Goal: Information Seeking & Learning: Learn about a topic

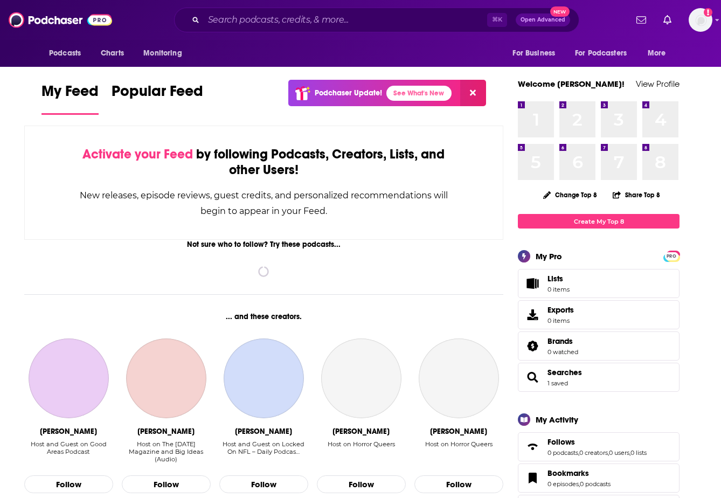
click at [308, 10] on div "⌘ K Open Advanced New" at bounding box center [376, 20] width 405 height 25
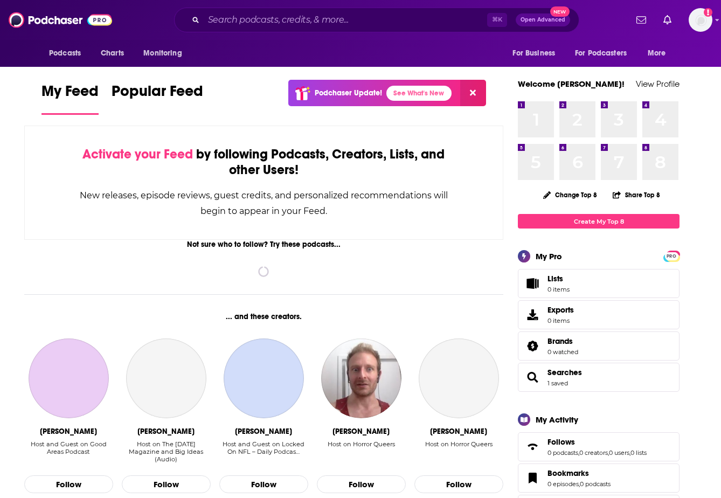
click at [296, 30] on div "⌘ K Open Advanced New" at bounding box center [376, 20] width 405 height 25
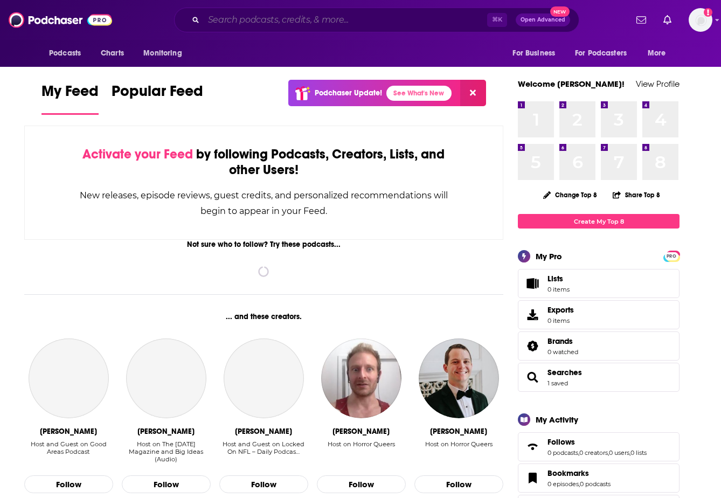
click at [298, 24] on input "Search podcasts, credits, & more..." at bounding box center [345, 19] width 283 height 17
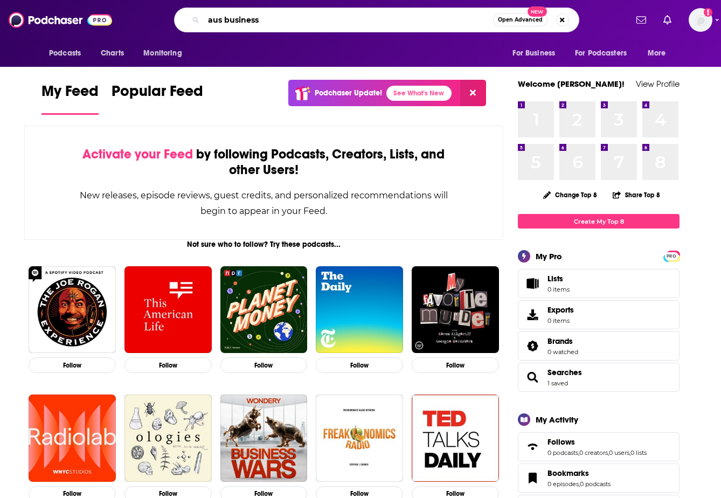
type input "aus business"
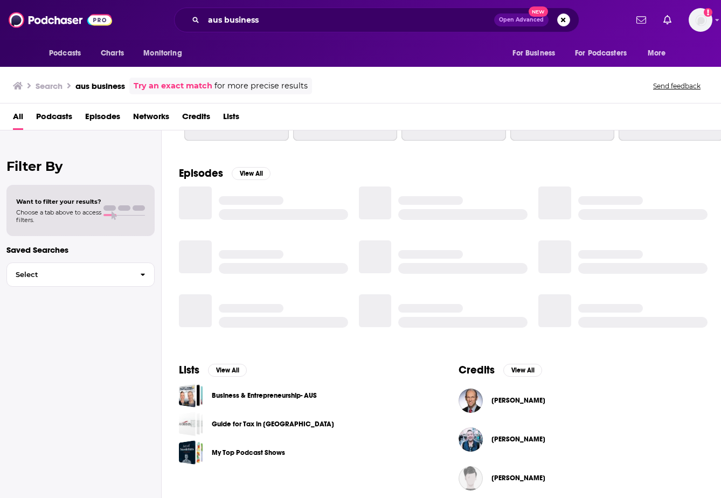
scroll to position [128, 0]
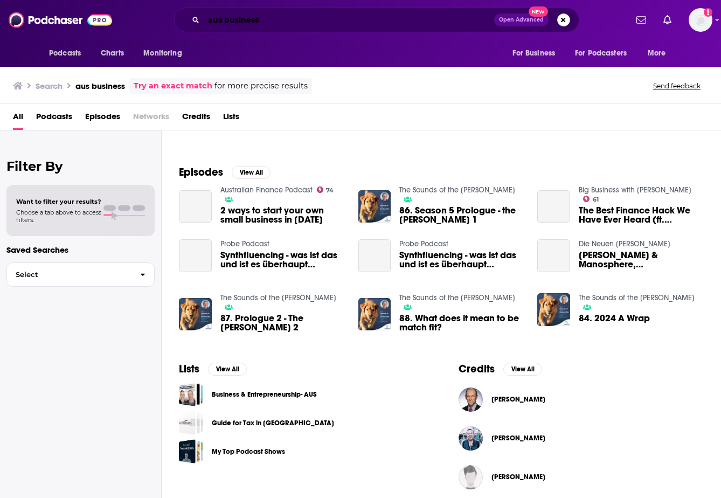
click at [225, 26] on input "aus business" at bounding box center [349, 19] width 290 height 17
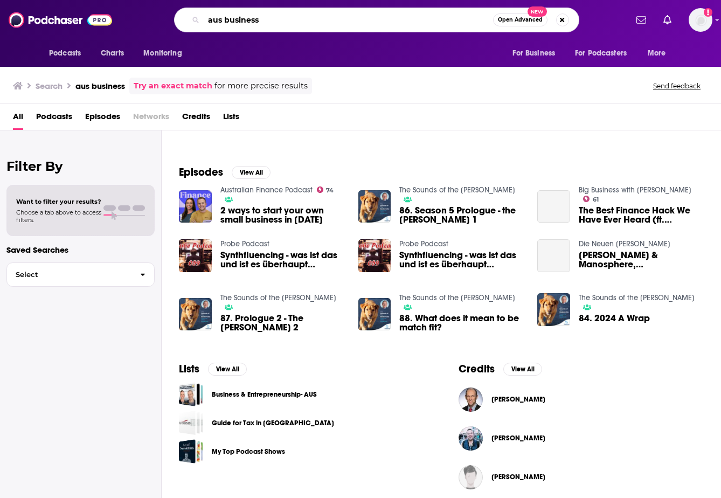
click at [224, 22] on input "aus business" at bounding box center [348, 19] width 289 height 17
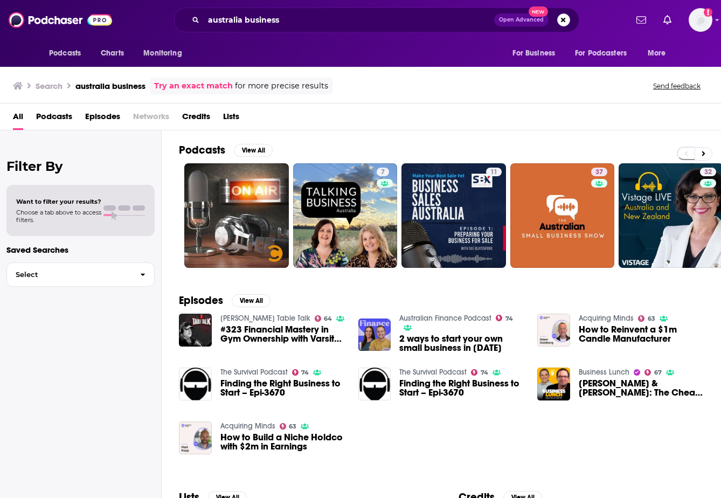
click at [49, 114] on span "Podcasts" at bounding box center [54, 119] width 36 height 22
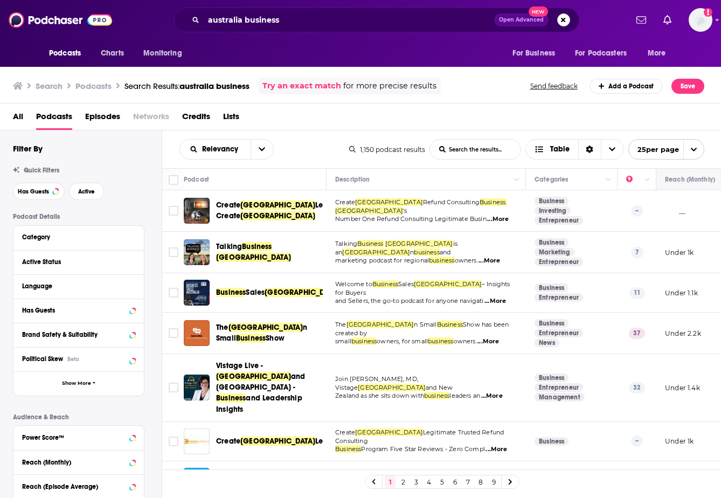
click at [696, 182] on icon "Move" at bounding box center [695, 179] width 13 height 13
click at [235, 22] on input "australia business" at bounding box center [349, 19] width 290 height 17
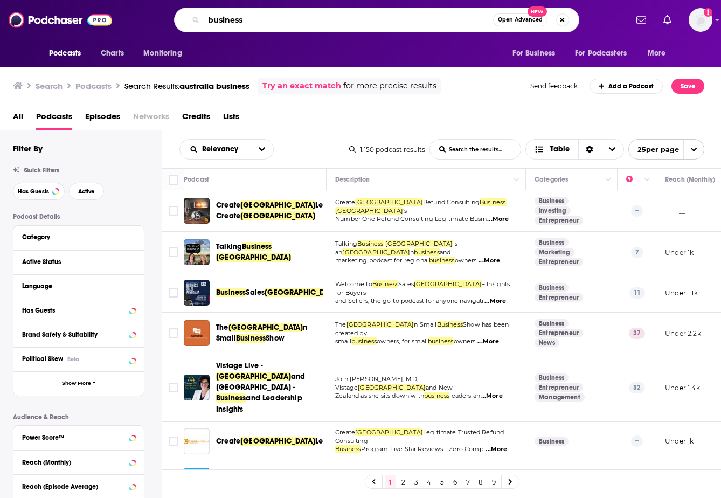
type input "business"
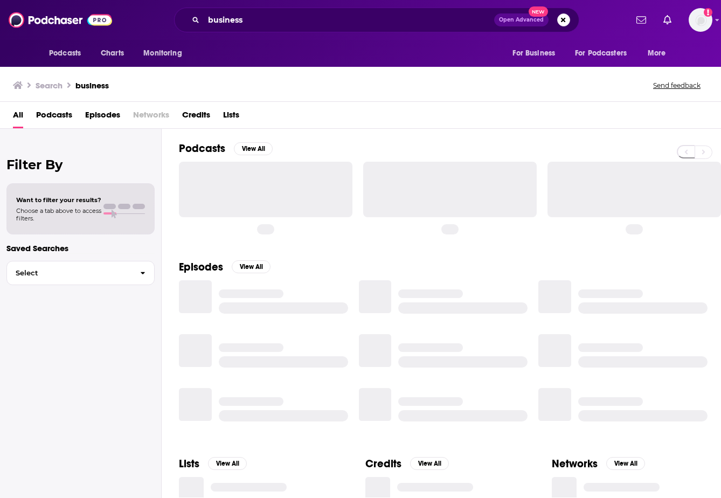
click at [51, 121] on span "Podcasts" at bounding box center [54, 117] width 36 height 22
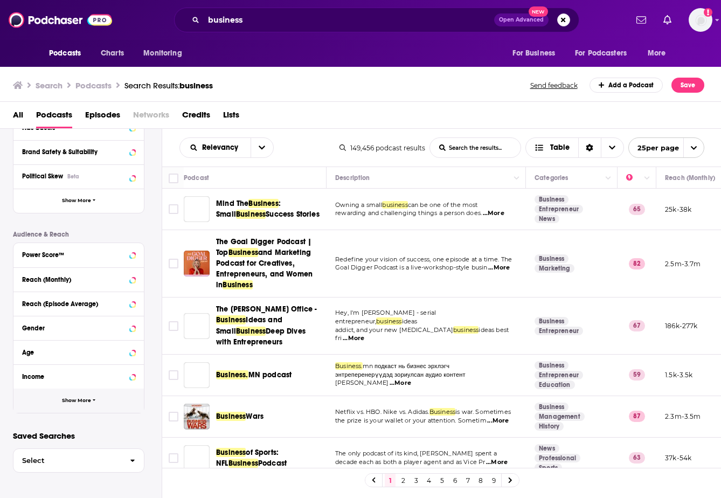
scroll to position [182, 0]
click at [72, 407] on button "Show More" at bounding box center [78, 400] width 130 height 24
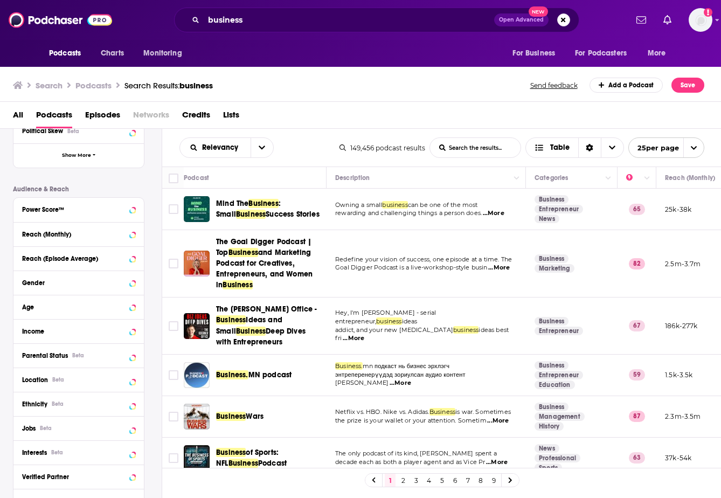
scroll to position [233, 0]
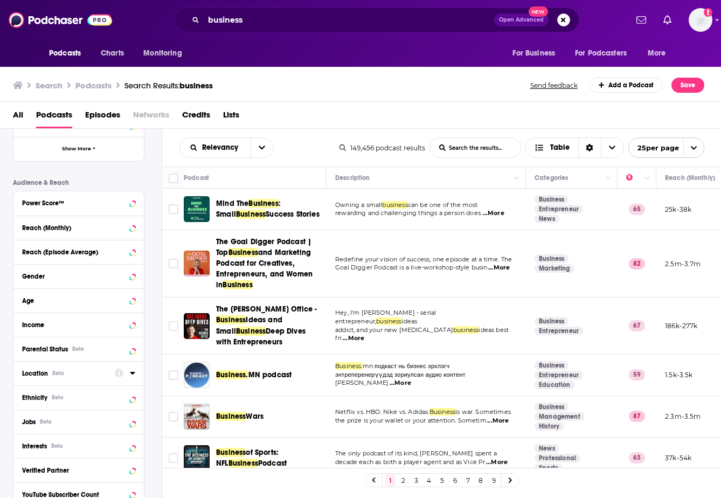
click at [64, 366] on div "Location Beta" at bounding box center [78, 373] width 130 height 24
click at [67, 374] on div "Location Beta" at bounding box center [65, 373] width 86 height 8
click at [103, 393] on input at bounding box center [78, 392] width 113 height 15
type input "australia"
click at [69, 421] on label "Australia 3k" at bounding box center [78, 419] width 113 height 9
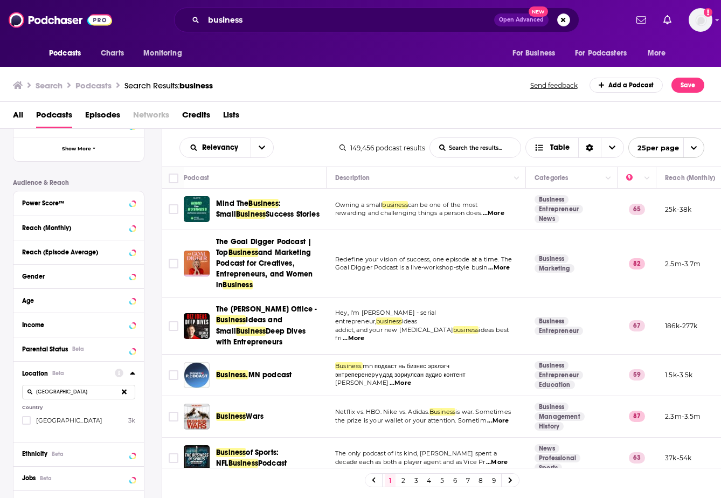
click at [26, 423] on input "multiSelectOption-australia-0" at bounding box center [26, 423] width 0 height 0
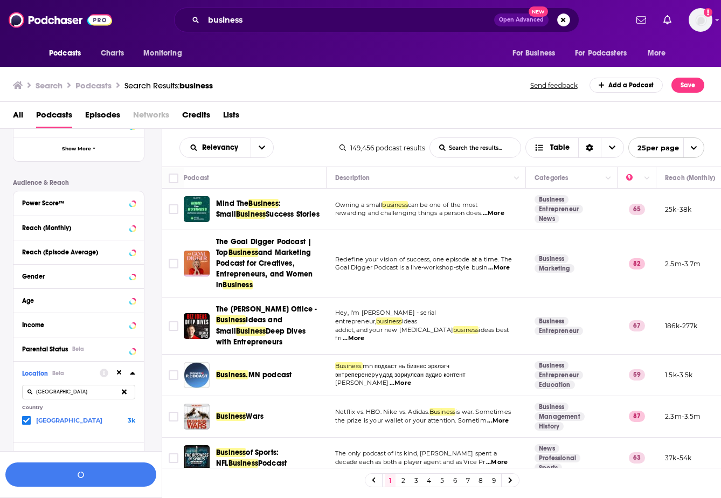
click at [51, 421] on span "Australia" at bounding box center [69, 420] width 66 height 8
click at [26, 422] on input "multiSelectOption-australia-0" at bounding box center [26, 422] width 0 height 0
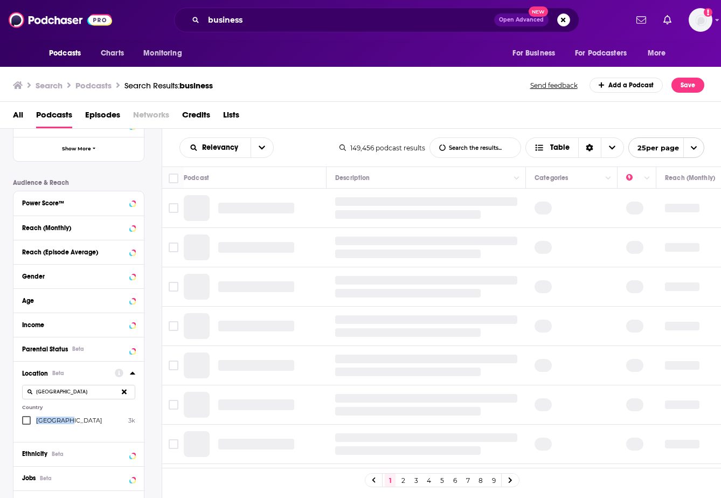
click at [52, 421] on span "Australia" at bounding box center [69, 420] width 66 height 8
click at [26, 423] on input "multiSelectOption-australia-0" at bounding box center [26, 423] width 0 height 0
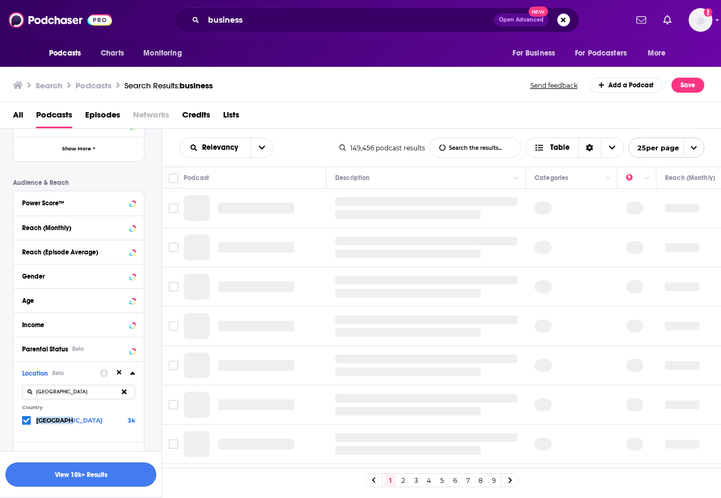
click at [89, 469] on button "View 10k+ Results" at bounding box center [80, 474] width 151 height 24
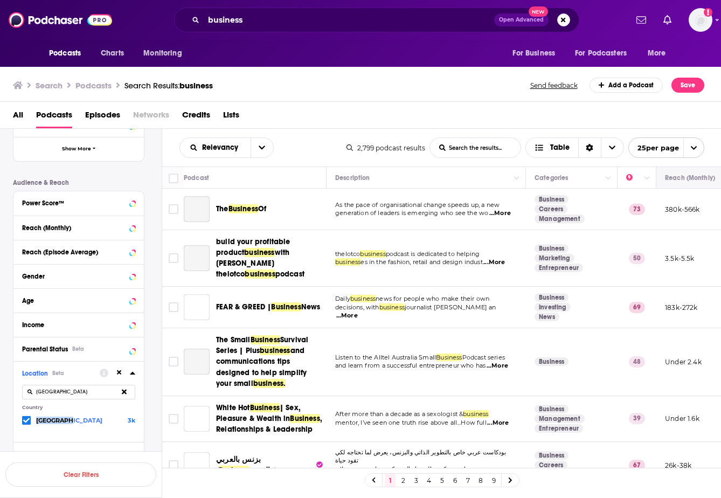
click at [684, 178] on button "Move" at bounding box center [695, 177] width 63 height 13
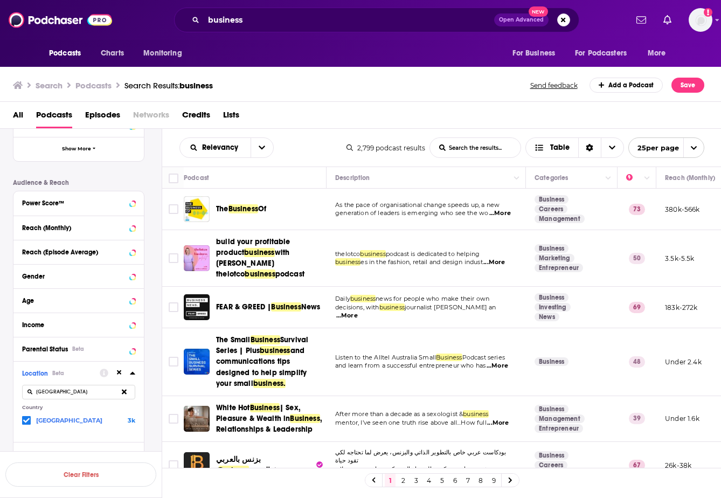
click at [501, 213] on span "...More" at bounding box center [500, 213] width 22 height 9
click at [402, 85] on div "Search Podcasts Search Results: business Send feedback Add a Podcast Save All P…" at bounding box center [360, 281] width 721 height 433
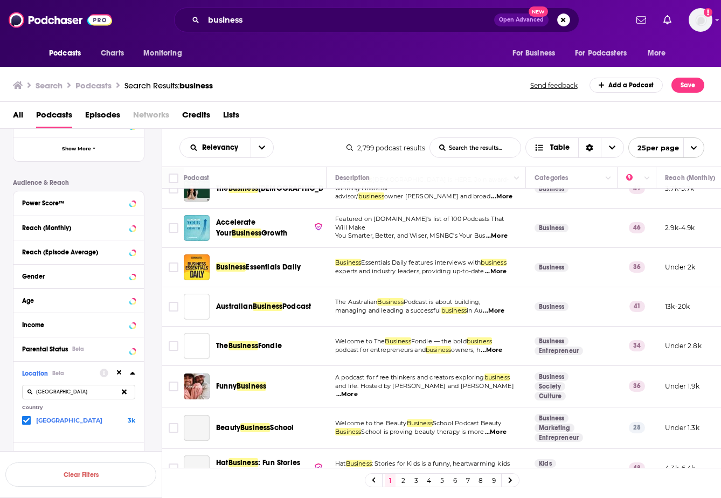
scroll to position [730, 0]
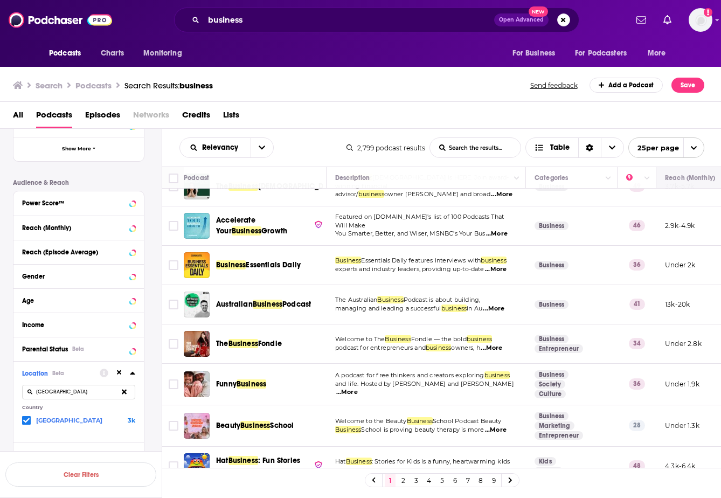
click at [671, 184] on th "Reach (Monthly)" at bounding box center [696, 178] width 81 height 22
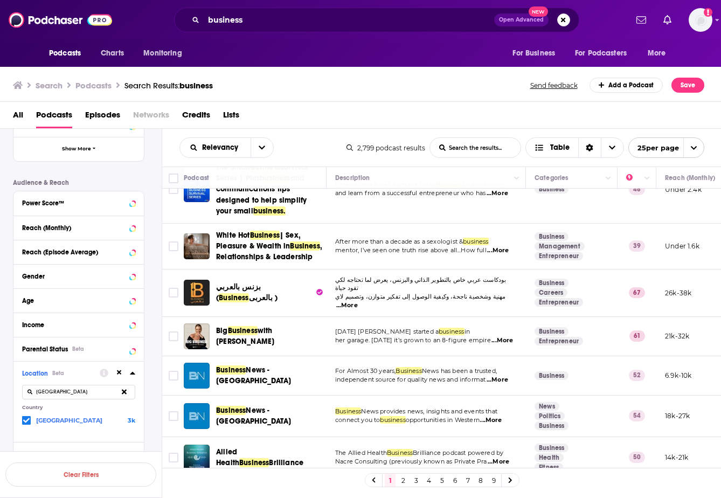
scroll to position [0, 0]
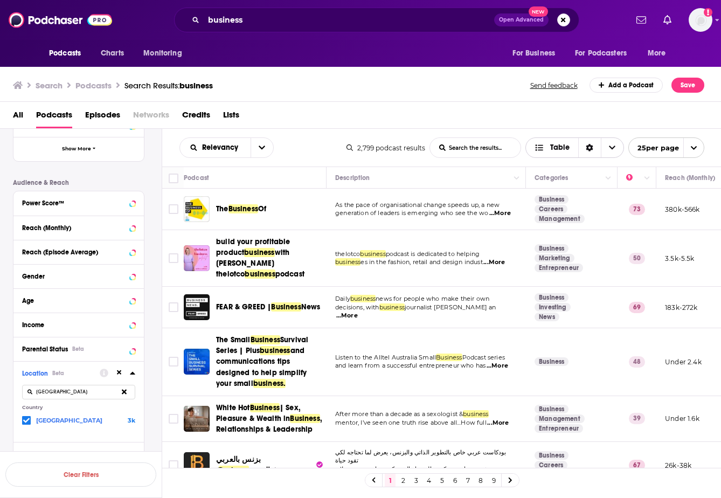
click at [594, 150] on div "Sort Direction" at bounding box center [589, 147] width 23 height 19
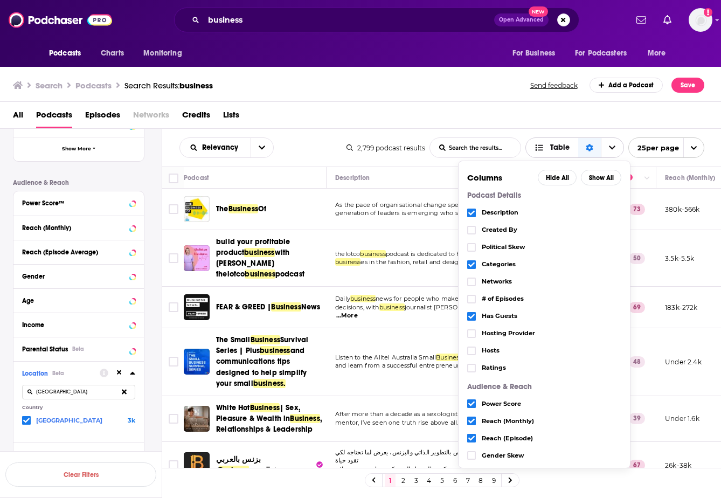
click at [594, 150] on div "Sort Direction" at bounding box center [589, 147] width 23 height 19
click at [523, 122] on div "All Podcasts Episodes Networks Credits Lists" at bounding box center [363, 117] width 700 height 22
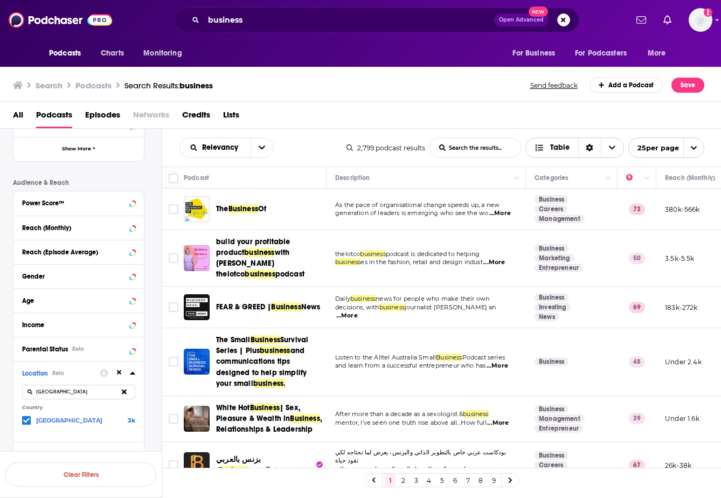
click at [547, 145] on span "Choose View" at bounding box center [541, 148] width 14 height 8
click at [266, 146] on button "open menu" at bounding box center [261, 147] width 23 height 19
click at [238, 236] on span "Power Score" at bounding box center [233, 239] width 64 height 6
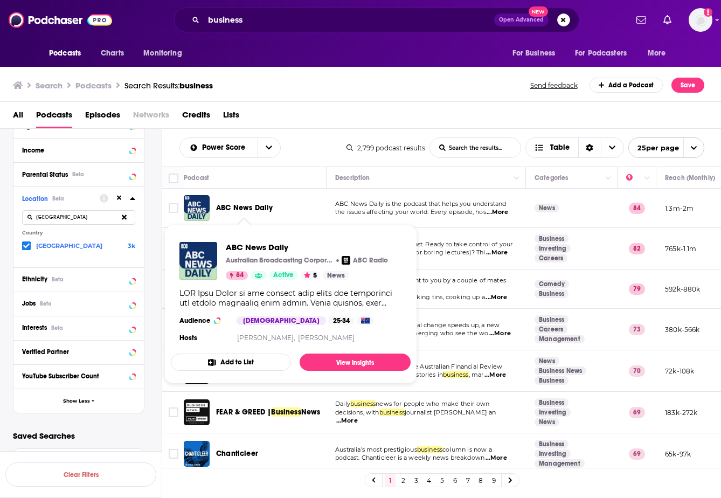
click at [250, 207] on span "ABC News Daily" at bounding box center [244, 207] width 57 height 9
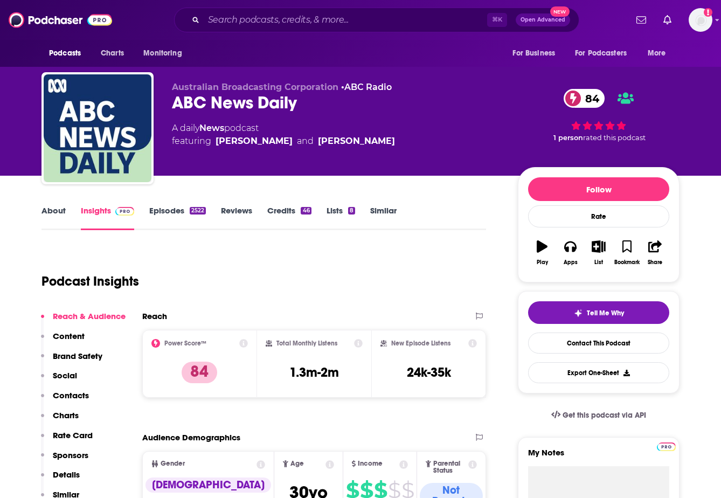
click at [177, 215] on link "Episodes 2522" at bounding box center [177, 217] width 57 height 25
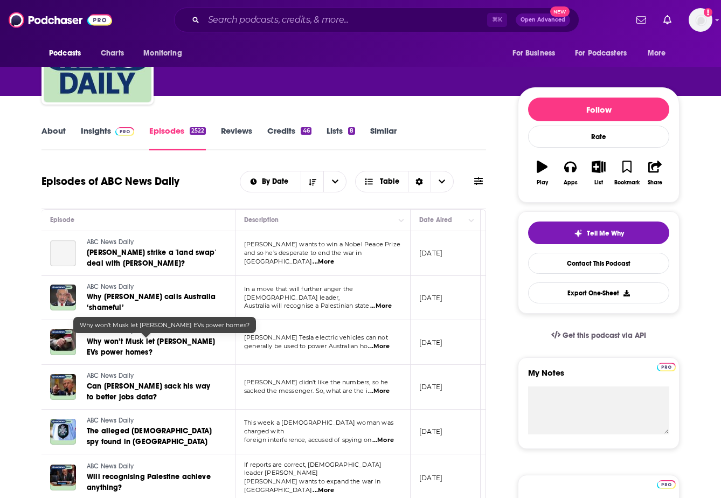
scroll to position [0, 35]
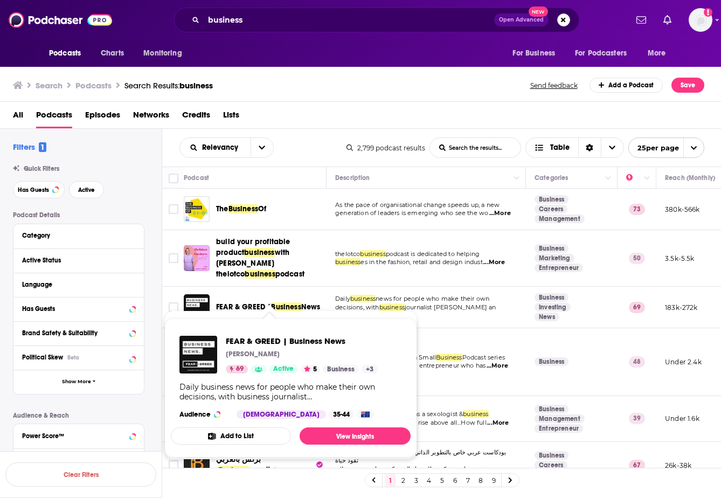
click at [250, 302] on span "FEAR & GREED |" at bounding box center [243, 306] width 55 height 9
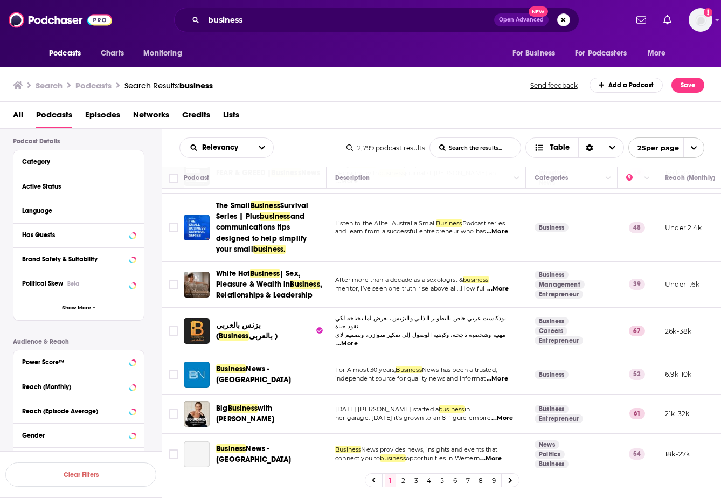
scroll to position [309, 0]
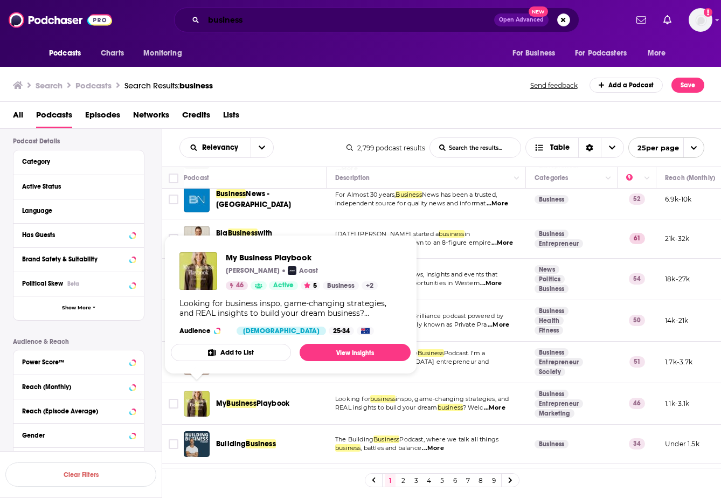
click at [235, 24] on input "business" at bounding box center [349, 19] width 290 height 17
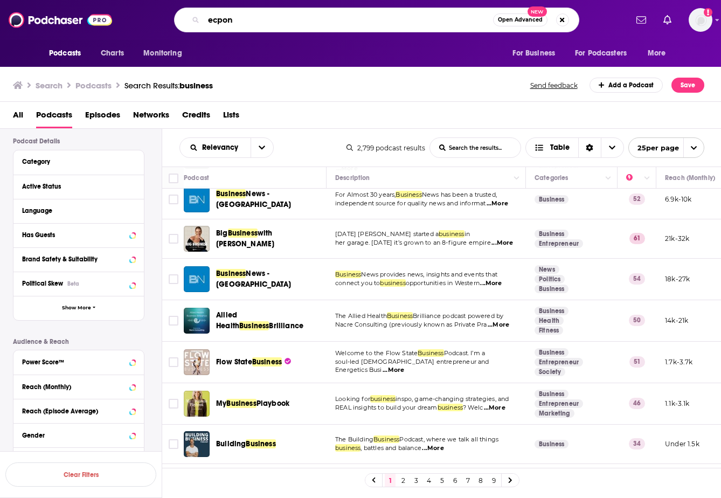
type input "ecpono"
type input "economics"
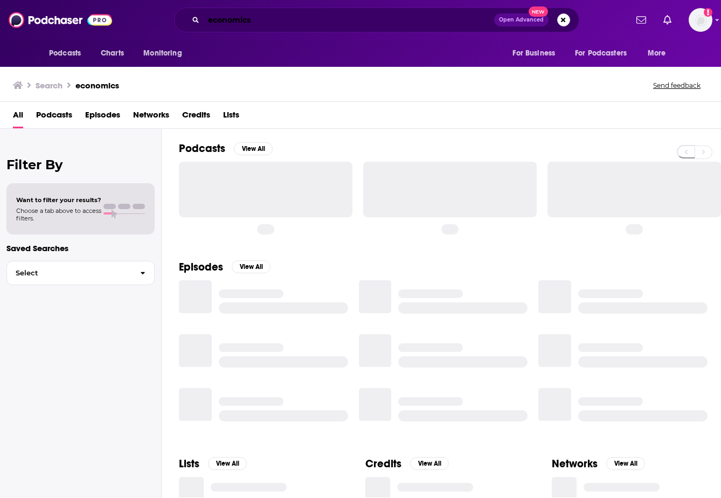
click at [230, 22] on input "economics" at bounding box center [349, 19] width 290 height 17
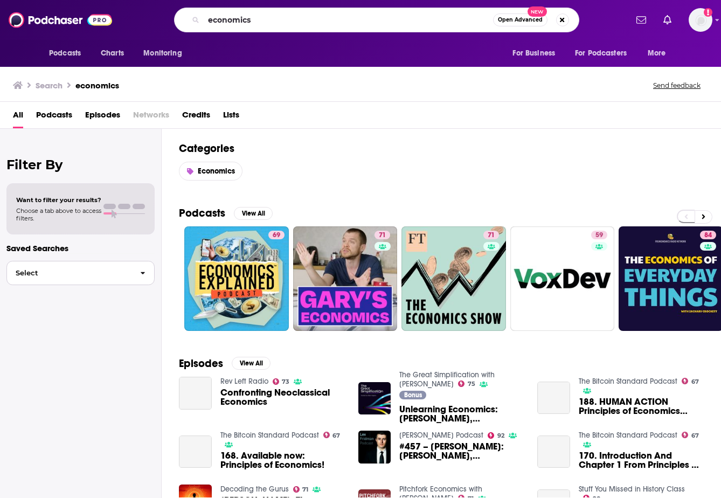
click at [58, 268] on button "Select" at bounding box center [80, 273] width 148 height 24
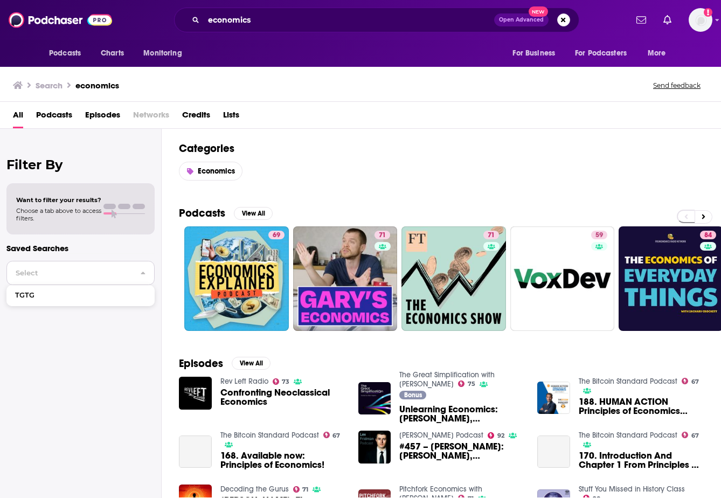
click at [58, 268] on button "Select" at bounding box center [80, 273] width 148 height 24
click at [54, 113] on span "Podcasts" at bounding box center [54, 117] width 36 height 22
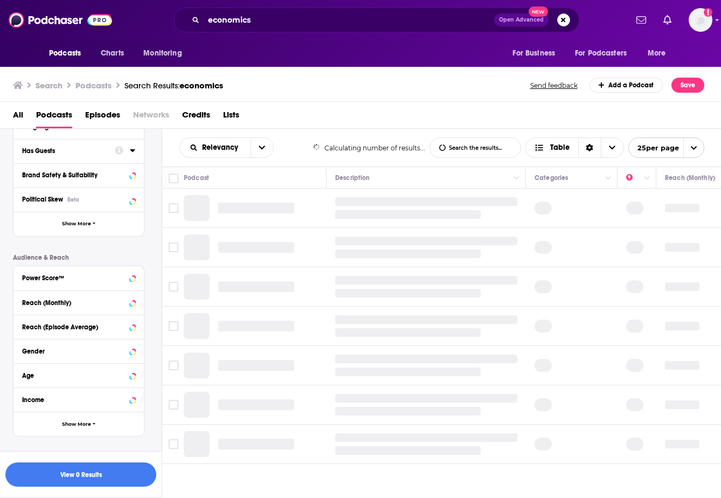
scroll to position [182, 0]
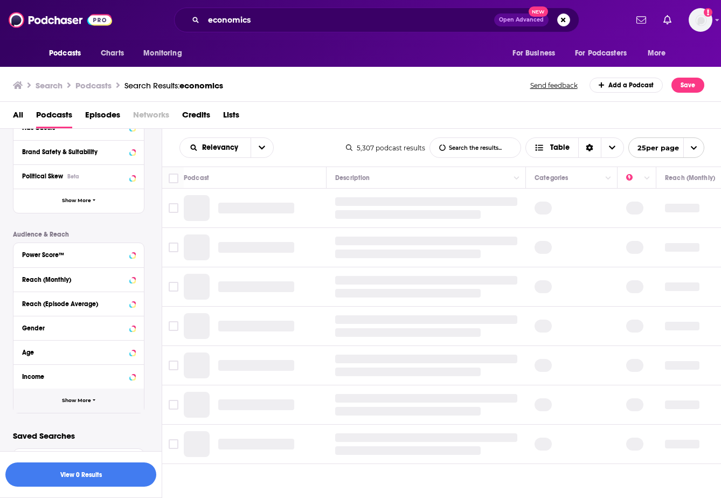
click at [79, 398] on span "Show More" at bounding box center [76, 400] width 29 height 6
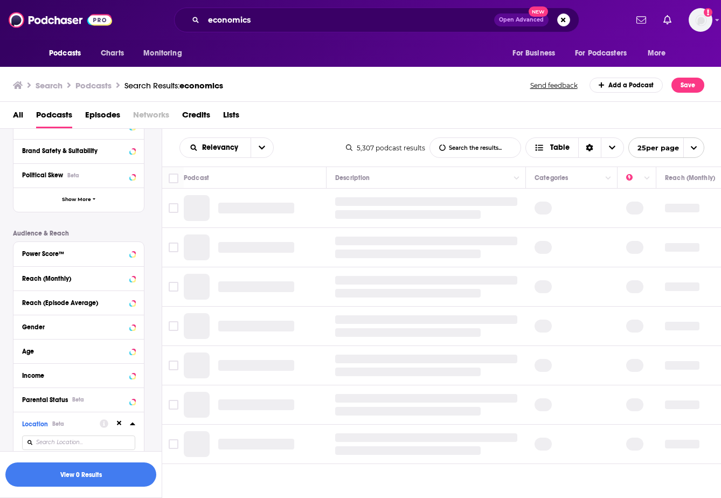
click at [78, 440] on input at bounding box center [78, 442] width 113 height 15
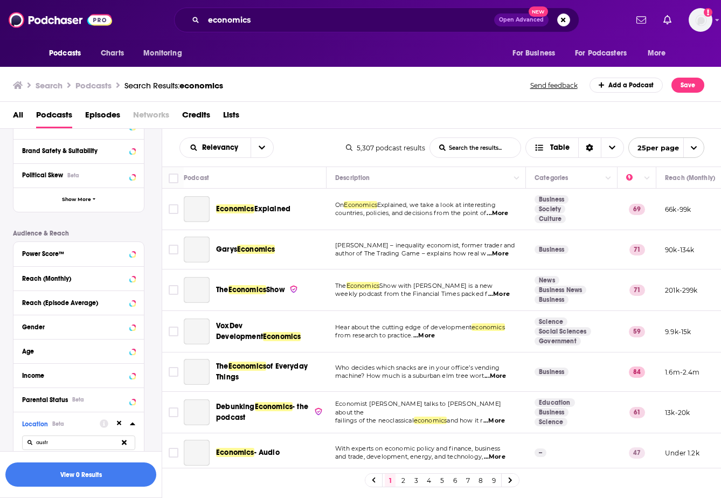
type input "austra"
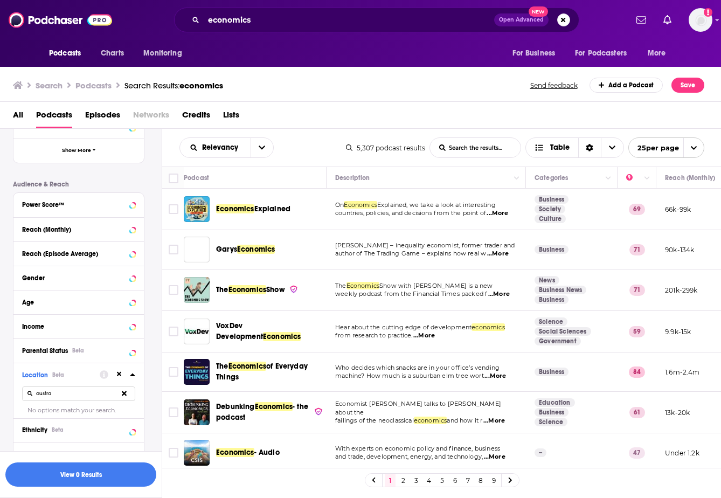
scroll to position [232, 0]
type input "australia"
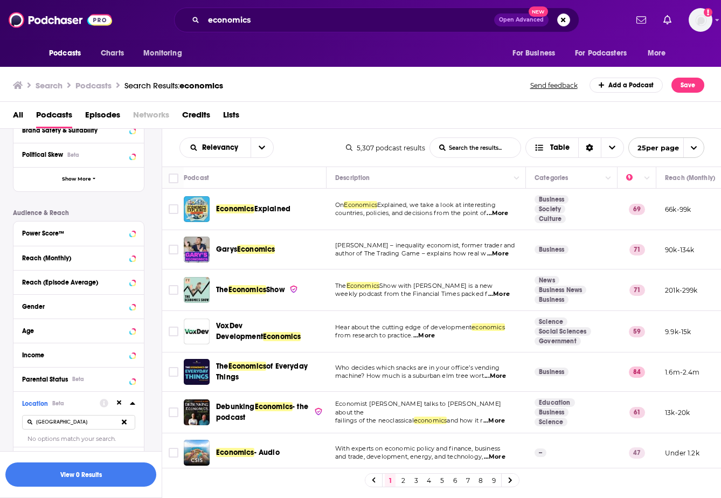
scroll to position [203, 0]
click at [124, 423] on icon at bounding box center [124, 421] width 5 height 5
click at [85, 423] on input at bounding box center [78, 421] width 113 height 15
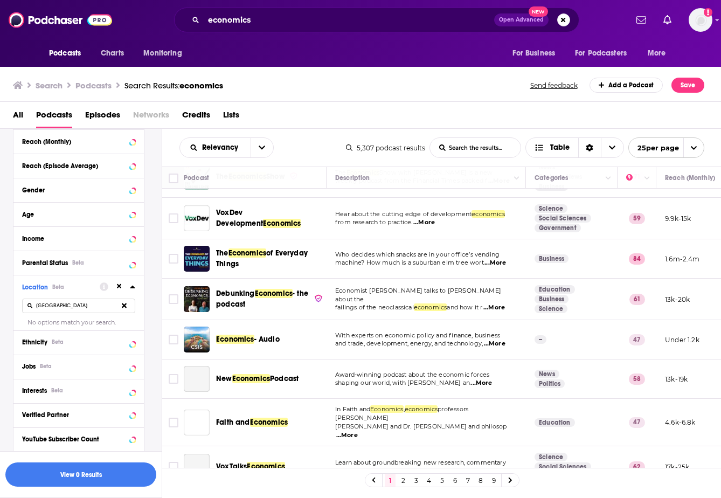
scroll to position [184, 0]
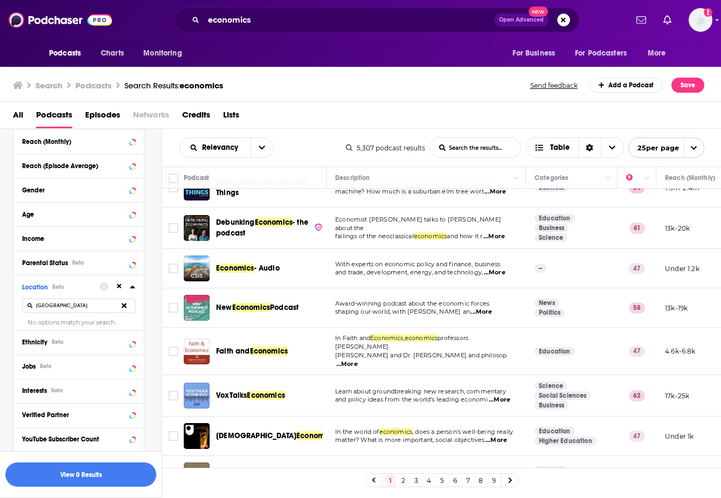
type input "australia"
click at [122, 309] on icon at bounding box center [124, 305] width 5 height 7
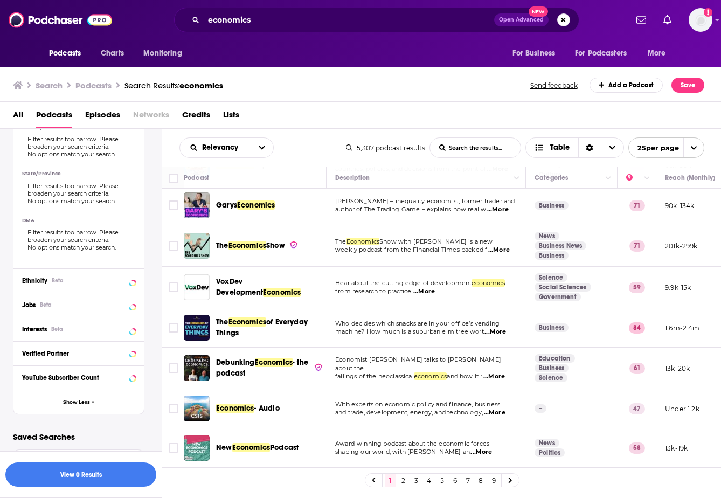
scroll to position [0, 0]
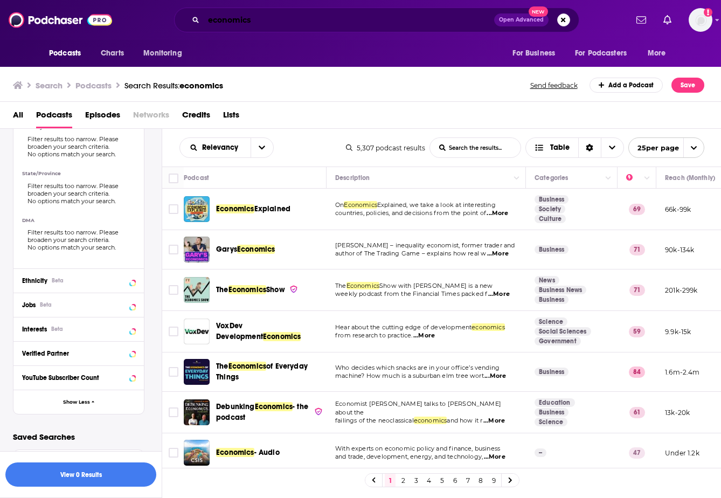
click at [234, 21] on input "economics" at bounding box center [349, 19] width 290 height 17
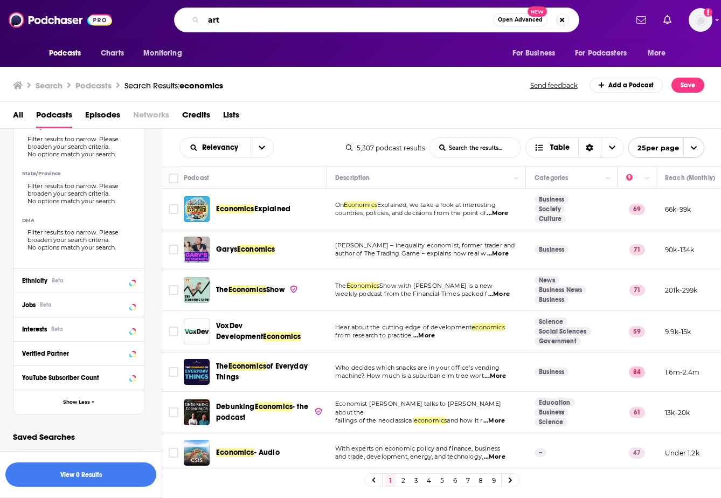
type input "arti"
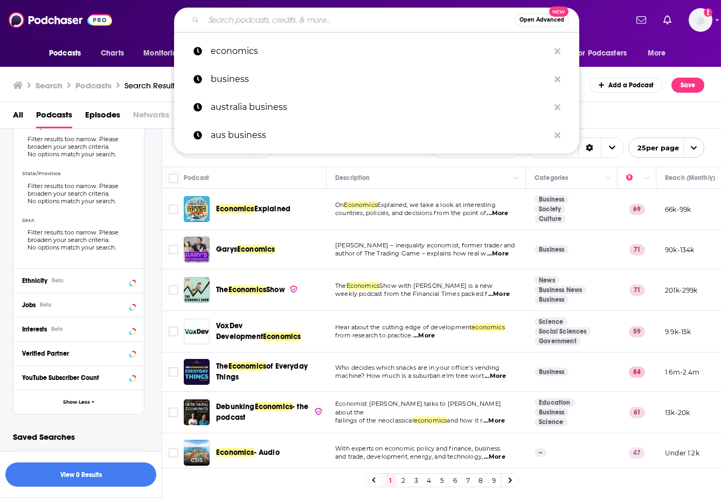
type input "a"
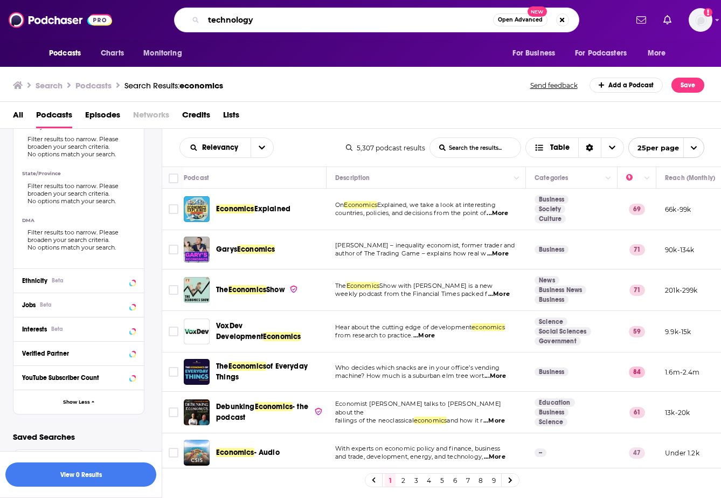
type input "technology"
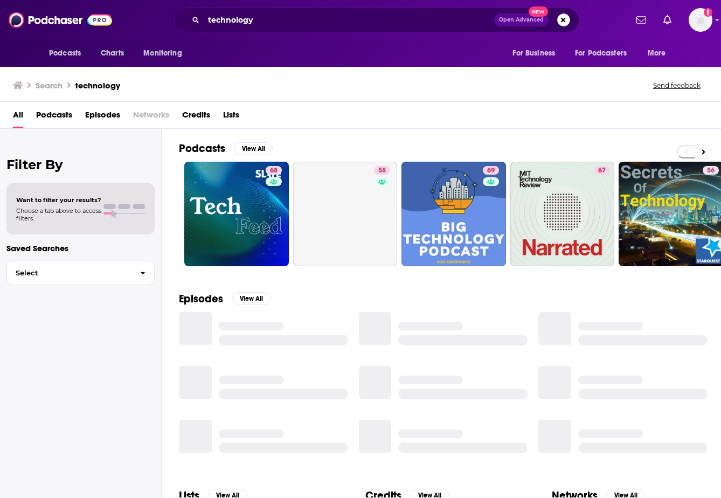
click at [44, 120] on span "Podcasts" at bounding box center [54, 117] width 36 height 22
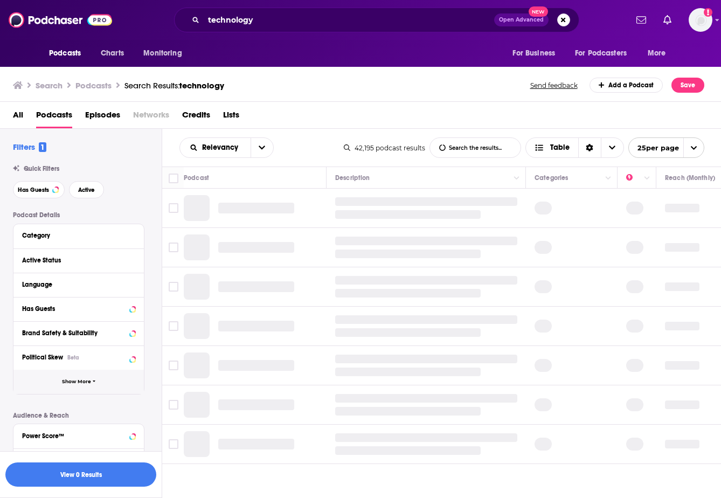
click at [106, 388] on button "Show More" at bounding box center [78, 381] width 130 height 24
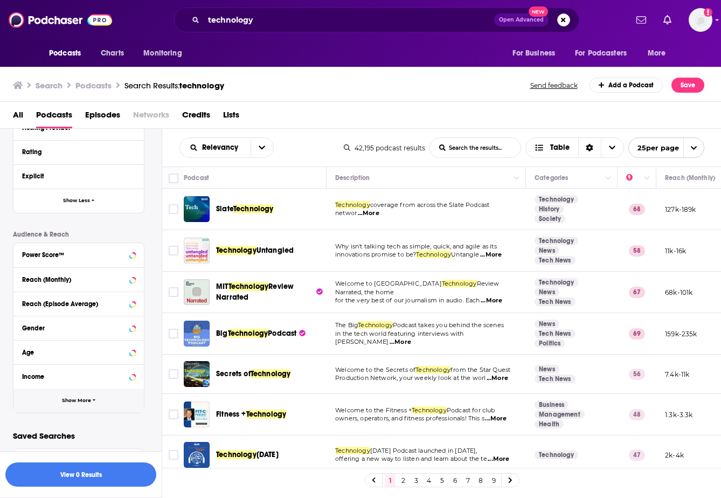
click at [57, 409] on button "Show More" at bounding box center [78, 400] width 130 height 24
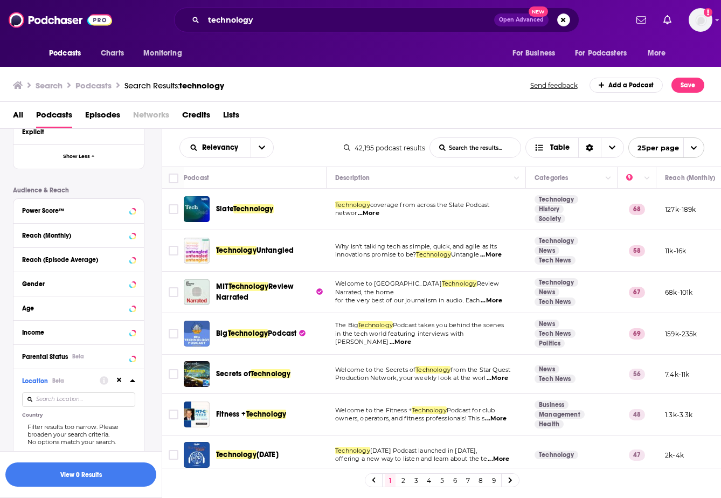
click at [63, 399] on input at bounding box center [78, 399] width 113 height 15
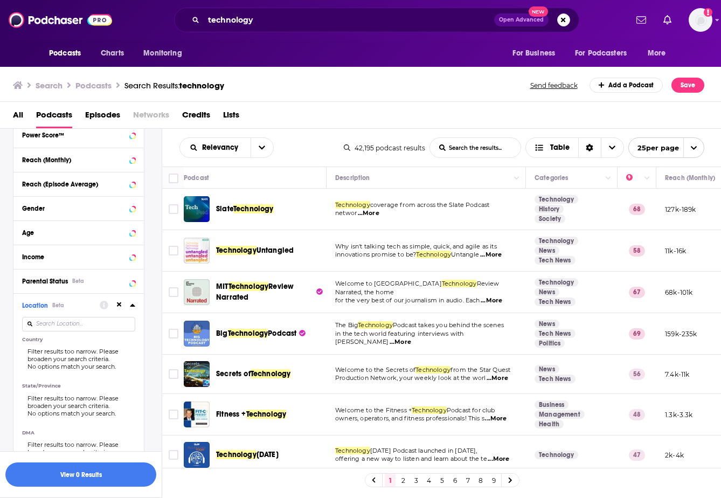
scroll to position [519, 0]
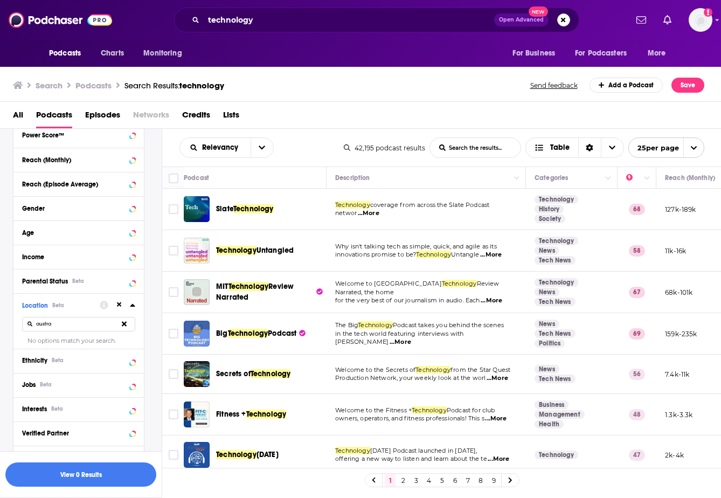
type input "austra"
click at [281, 21] on input "technology" at bounding box center [349, 19] width 290 height 17
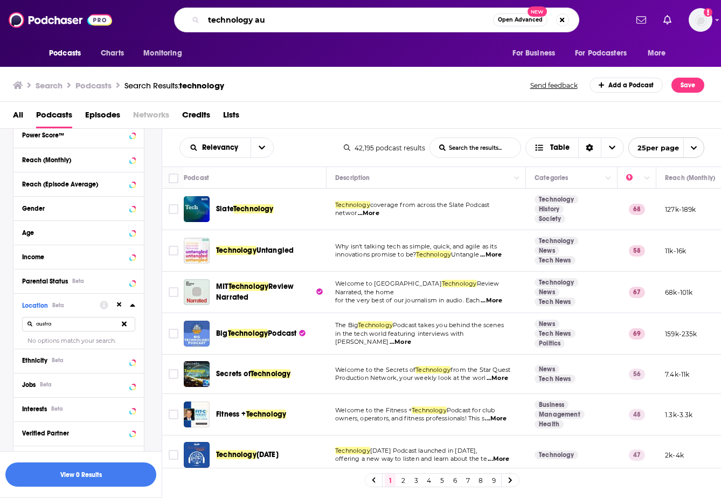
type input "technology au"
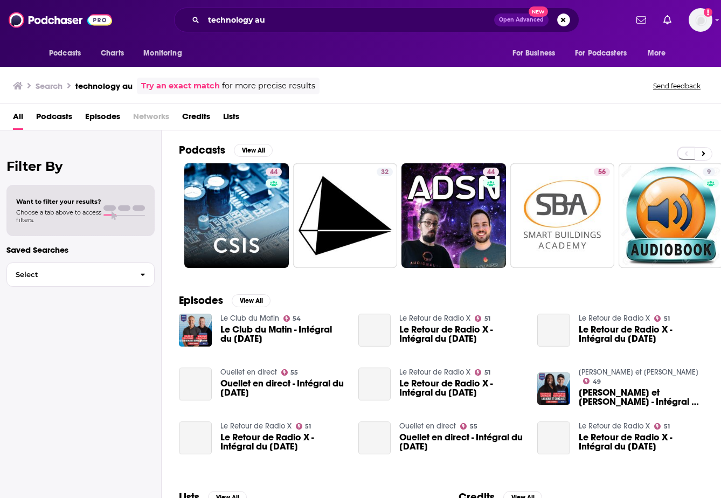
click at [51, 120] on span "Podcasts" at bounding box center [54, 119] width 36 height 22
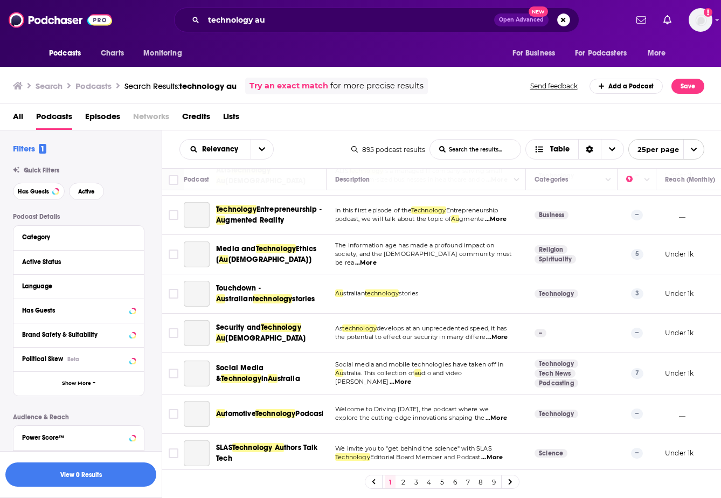
scroll to position [803, 0]
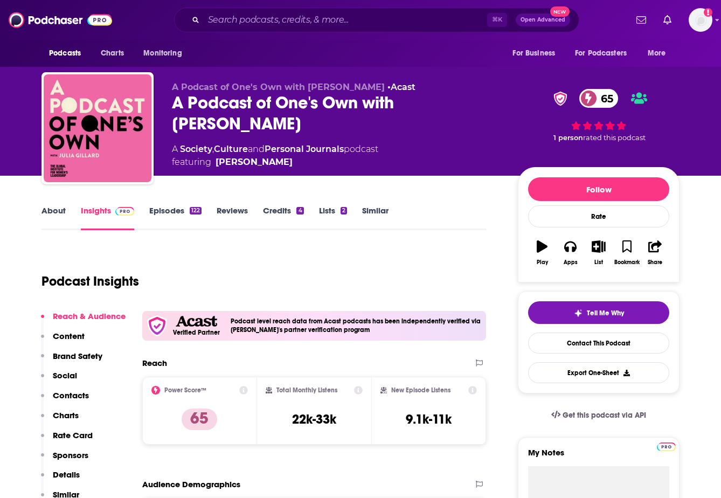
click at [182, 212] on link "Episodes 122" at bounding box center [175, 217] width 52 height 25
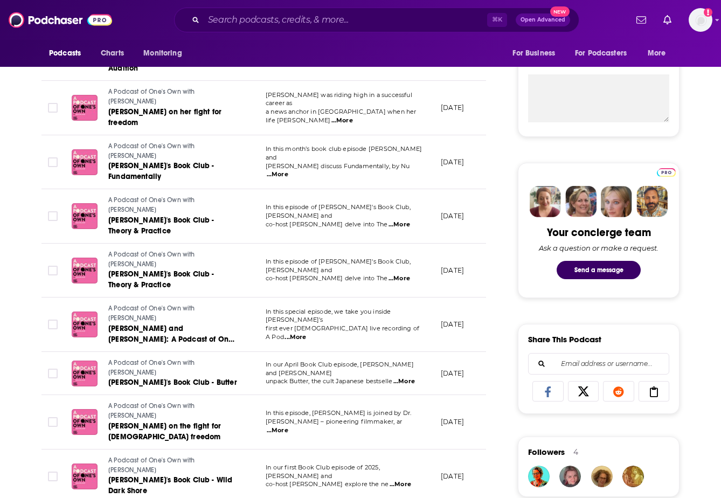
scroll to position [428, 0]
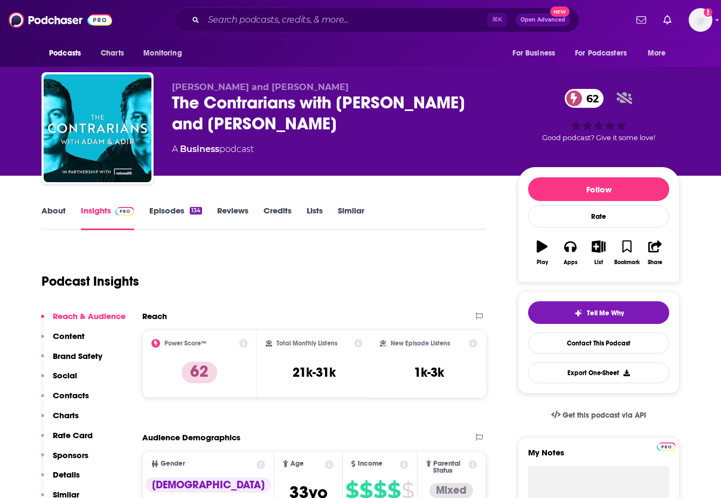
click at [177, 212] on link "Episodes 134" at bounding box center [175, 217] width 53 height 25
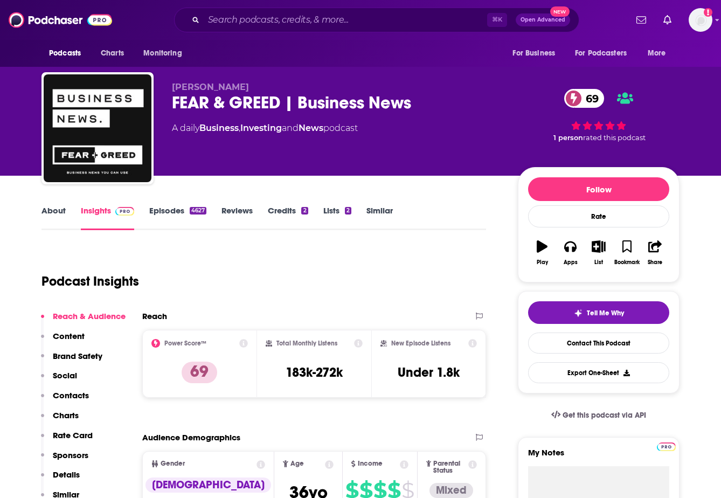
click at [190, 206] on link "Episodes 4627" at bounding box center [177, 217] width 57 height 25
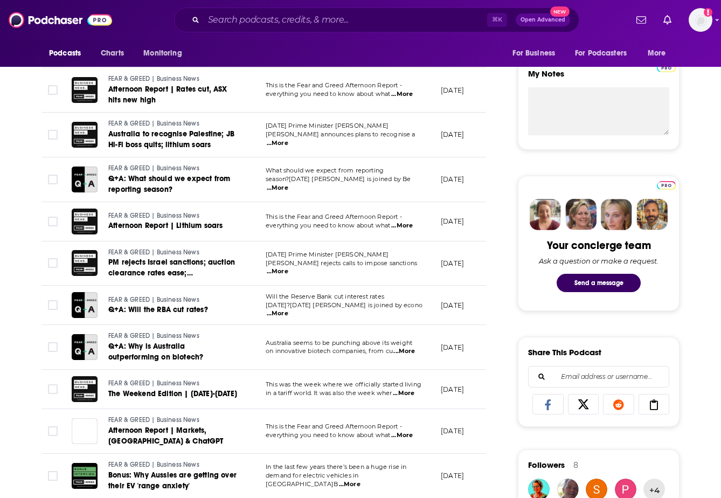
click at [400, 348] on span "...More" at bounding box center [404, 351] width 22 height 9
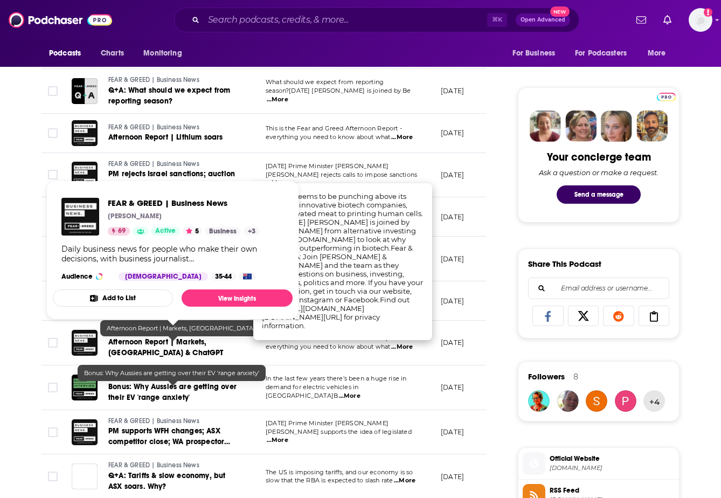
scroll to position [477, 0]
